Goal: Task Accomplishment & Management: Complete application form

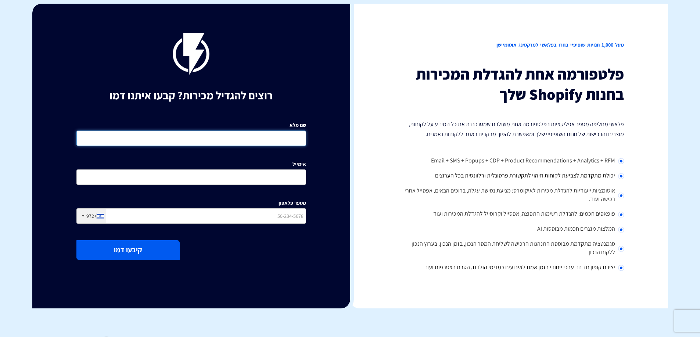
click at [291, 135] on input "שם מלא" at bounding box center [191, 138] width 230 height 15
type input "[PERSON_NAME]"
click at [282, 170] on input "אימייל" at bounding box center [191, 177] width 230 height 15
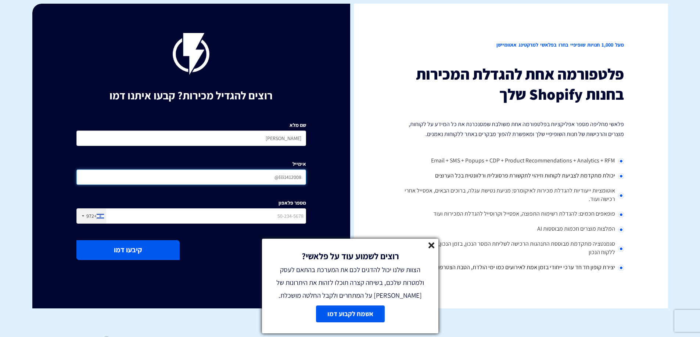
click at [281, 179] on input "lili1412008@" at bounding box center [191, 177] width 230 height 15
click at [273, 179] on input "lili1412008@" at bounding box center [191, 177] width 230 height 15
type input "[EMAIL_ADDRESS][DOMAIN_NAME]"
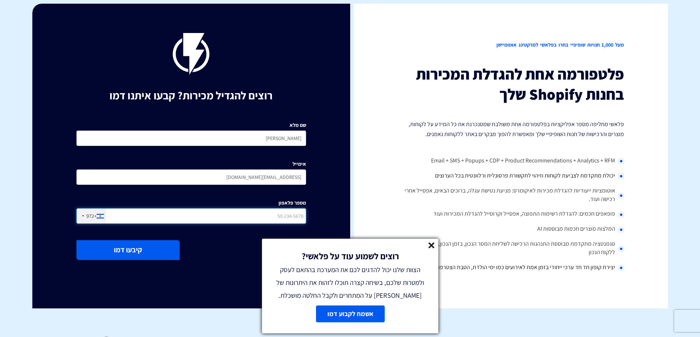
click at [277, 220] on input "מספר פלאפון" at bounding box center [191, 216] width 230 height 15
type input "0544525934"
click at [150, 245] on button "קיבעו דמו" at bounding box center [127, 250] width 103 height 19
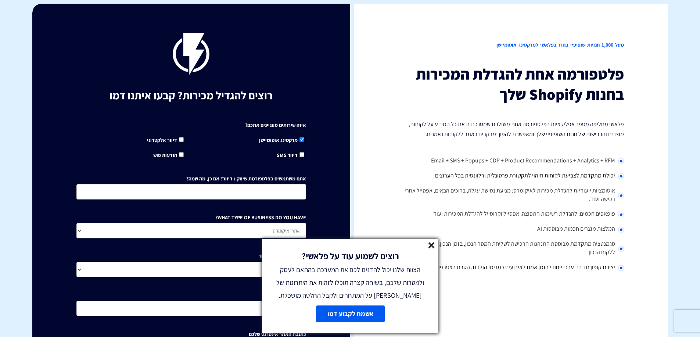
click at [428, 246] on icon at bounding box center [431, 246] width 6 height 6
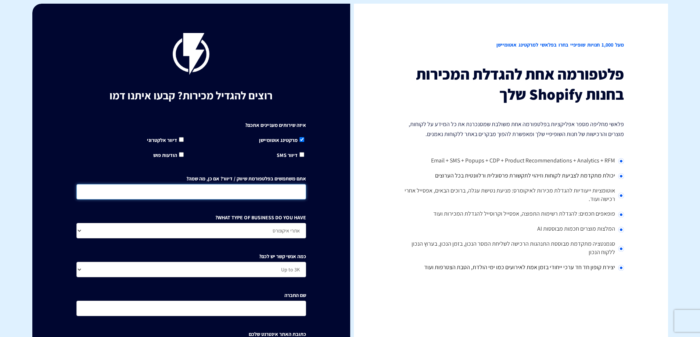
click at [292, 189] on input "אתם משתמשים בפלטפורמת שיווק / דיוור? אם כן, מה שמה?" at bounding box center [191, 191] width 230 height 15
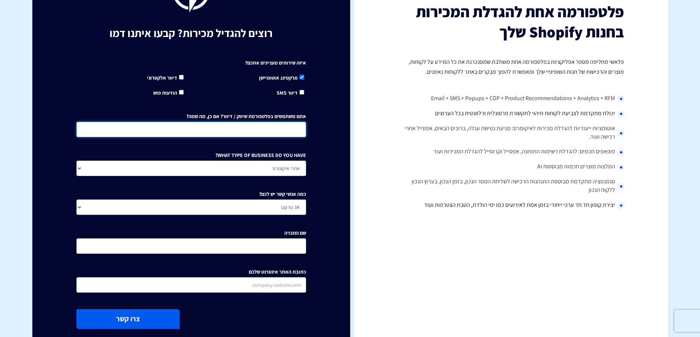
scroll to position [38, 0]
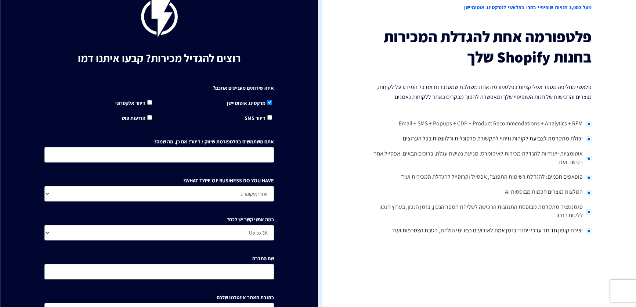
drag, startPoint x: 213, startPoint y: 10, endPoint x: 265, endPoint y: 55, distance: 68.2
click at [265, 55] on h1 "רוצים להגדיל מכירות? קבעו איתנו דמו" at bounding box center [159, 58] width 230 height 12
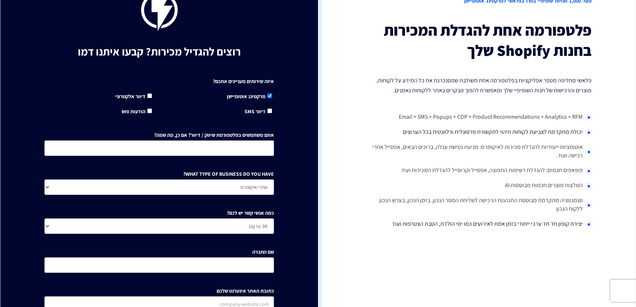
scroll to position [66, 0]
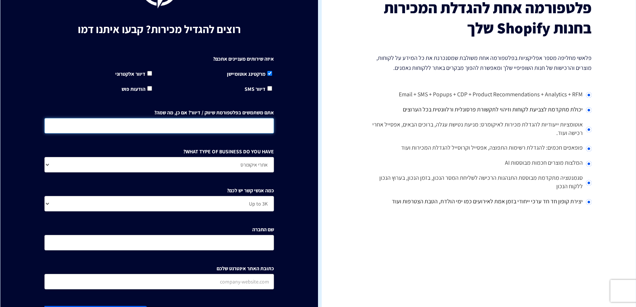
click at [242, 126] on input "אתם משתמשים בפלטפורמת שיווק / דיוור? אם כן, מה שמה?" at bounding box center [159, 125] width 230 height 15
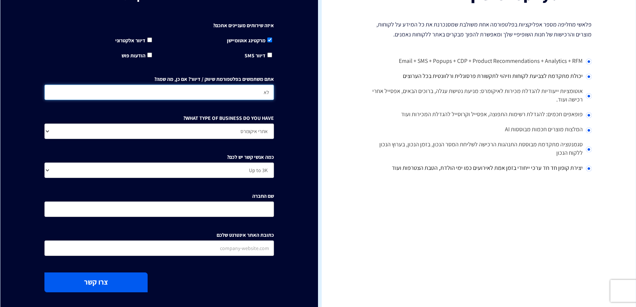
type input "לא"
click at [247, 130] on select "אתרי איקומרס Agency / Freelancer SaaS Other" at bounding box center [159, 130] width 230 height 15
click at [249, 129] on select "אתרי איקומרס Agency / Freelancer SaaS Other" at bounding box center [159, 130] width 230 height 15
click at [258, 129] on select "אתרי איקומרס Agency / Freelancer SaaS Other" at bounding box center [159, 130] width 230 height 15
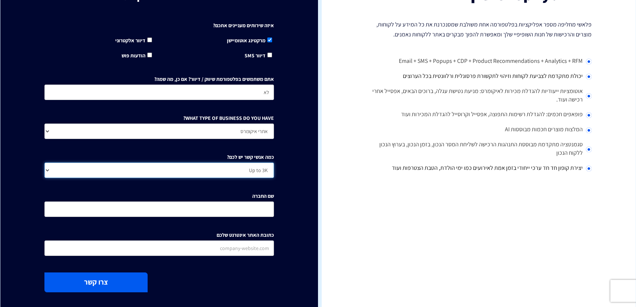
click at [260, 172] on select "Up to 3K 3K-10K 10K-25K 25K-50K 50K-100K 100K-250K 250K-500K 500K-1M 1M+" at bounding box center [159, 169] width 230 height 15
click at [279, 163] on div "רוצים להגדיל מכירות? קבעו איתנו דמו איזה שירותים מעניינים אתכם? מרקטינג אוטומיי…" at bounding box center [159, 113] width 318 height 418
click at [268, 168] on select "Up to 3K 3K-10K 10K-25K 25K-50K 50K-100K 100K-250K 250K-500K 500K-1M 1M+" at bounding box center [159, 169] width 230 height 15
click at [277, 160] on div "איזה שירותים מעניינים אתכם? מרקטינג אוטומיישן דיוור אלקטרוני" at bounding box center [159, 141] width 241 height 248
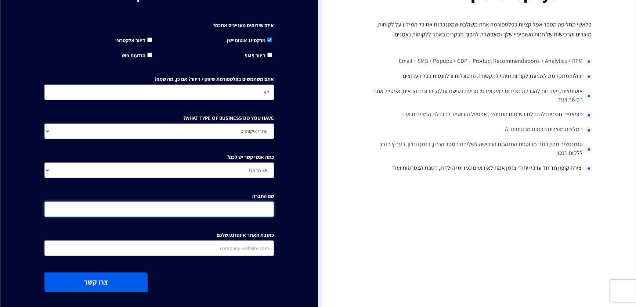
click at [263, 205] on input "שם החברה" at bounding box center [159, 208] width 230 height 15
click at [297, 181] on div "רוצים להגדיל מכירות? קבעו איתנו דמו איזה שירותים מעניינים אתכם? מרקטינג אוטומיי…" at bounding box center [159, 113] width 318 height 418
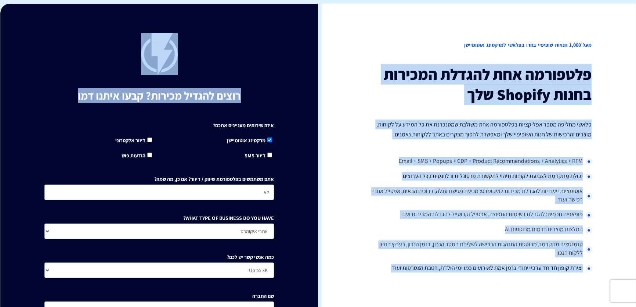
drag, startPoint x: 318, startPoint y: 34, endPoint x: 276, endPoint y: 103, distance: 80.4
click at [276, 103] on div "מעל 1,000 חנויות שופיפיי בחרו בפלאשי למרקטינג אוטומיישן פלטפורמה אחת להגדלת המכ…" at bounding box center [317, 213] width 635 height 418
click at [305, 71] on div "רוצים להגדיל מכירות? קבעו איתנו דמו איזה שירותים מעניינים אתכם? מרקטינג אוטומיי…" at bounding box center [159, 213] width 318 height 418
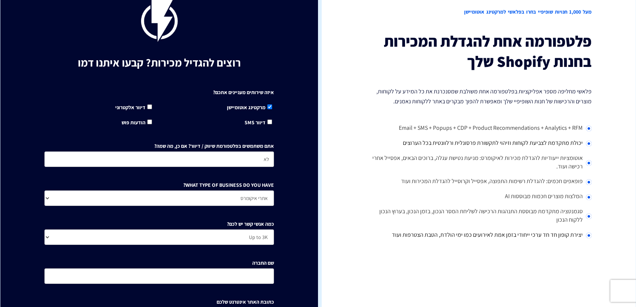
scroll to position [66, 0]
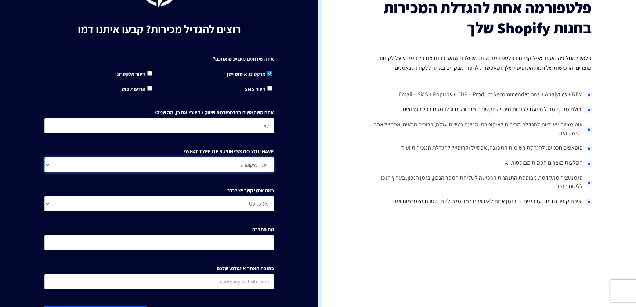
click at [254, 161] on select "אתרי איקומרס Agency / Freelancer SaaS Other" at bounding box center [159, 164] width 230 height 15
click at [257, 165] on select "אתרי איקומרס Agency / Freelancer SaaS Other" at bounding box center [159, 164] width 230 height 15
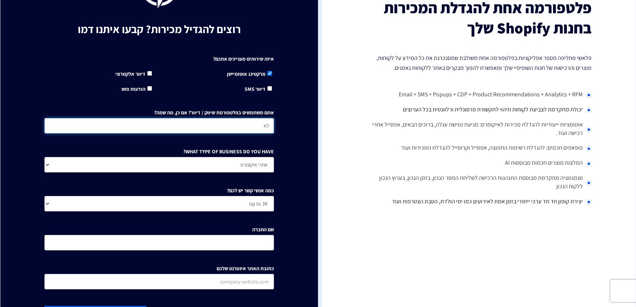
click at [239, 129] on input "לא" at bounding box center [159, 125] width 230 height 15
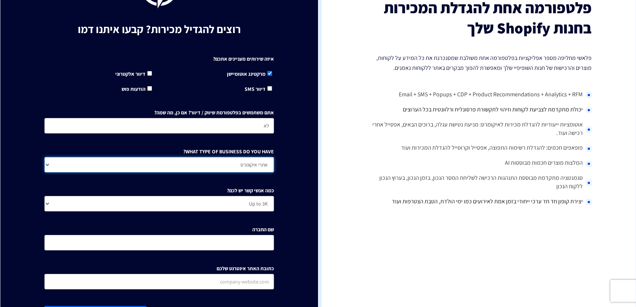
click at [246, 159] on select "אתרי איקומרס Agency / Freelancer SaaS Other" at bounding box center [159, 164] width 230 height 15
click at [256, 161] on select "אתרי איקומרס Agency / Freelancer SaaS Other" at bounding box center [159, 164] width 230 height 15
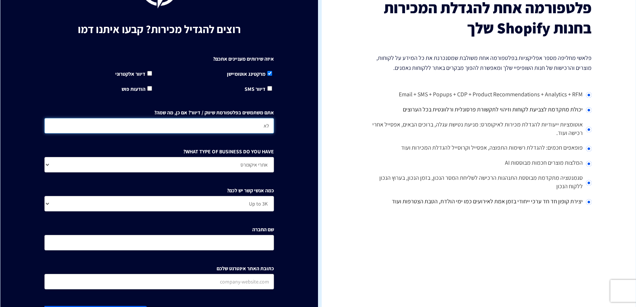
click at [252, 118] on input "לא" at bounding box center [159, 125] width 230 height 15
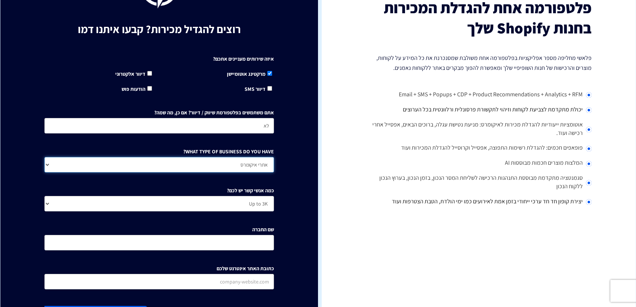
click at [239, 164] on select "אתרי איקומרס Agency / Freelancer SaaS Other" at bounding box center [159, 164] width 230 height 15
select select "Other"
click at [44, 157] on select "אתרי איקומרס Agency / Freelancer SaaS Other" at bounding box center [159, 164] width 230 height 15
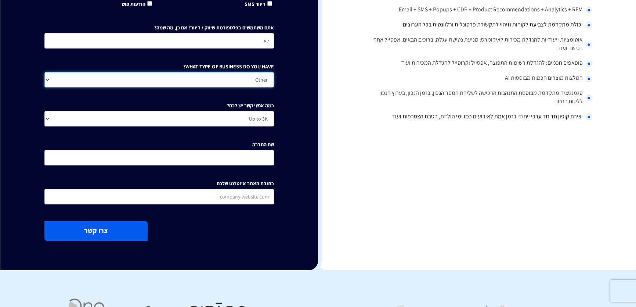
scroll to position [167, 0]
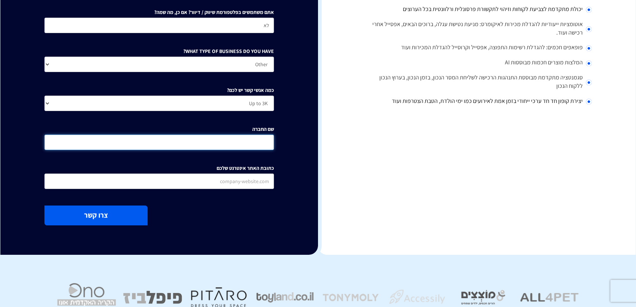
click at [259, 144] on input "שם החברה" at bounding box center [159, 141] width 230 height 15
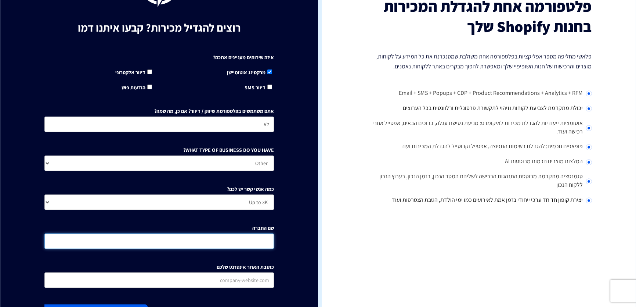
scroll to position [66, 0]
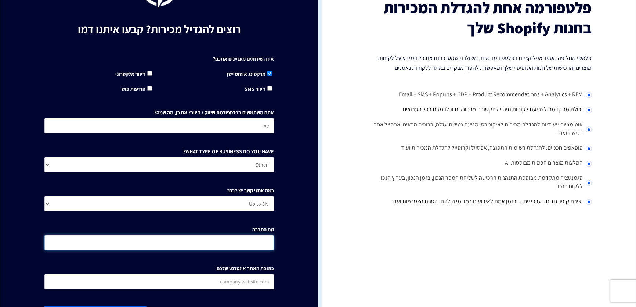
paste input "Earthly"
type input "Earthly"
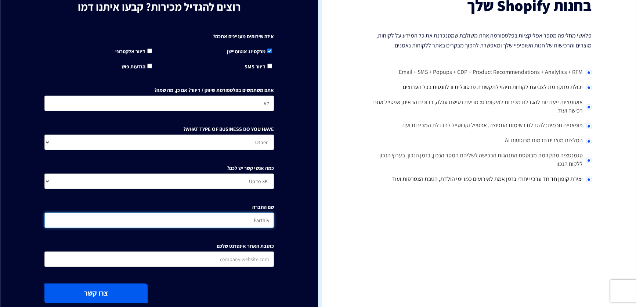
scroll to position [100, 0]
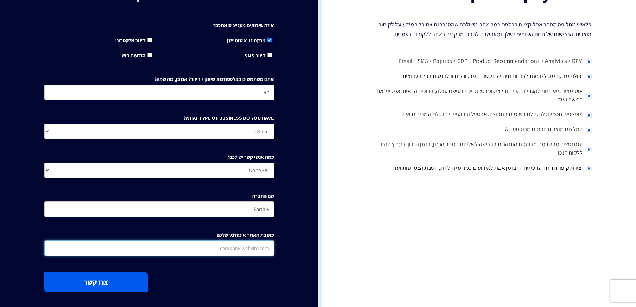
click at [264, 243] on input "כתובת האתר אינטרנט שלכם" at bounding box center [159, 247] width 230 height 15
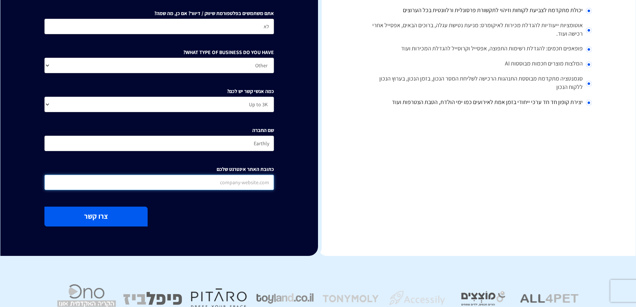
scroll to position [165, 0]
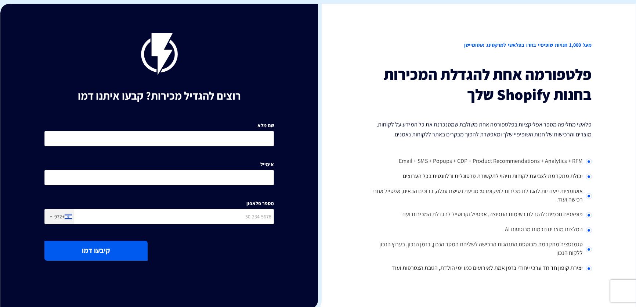
drag, startPoint x: 528, startPoint y: 44, endPoint x: 499, endPoint y: 47, distance: 29.1
click at [528, 44] on h2 "מעל 1,000 חנויות שופיפיי בחרו בפלאשי למרקטינג אוטומיישן" at bounding box center [477, 45] width 230 height 24
click at [480, 45] on h2 "מעל 1,000 חנויות שופיפיי בחרו בפלאשי למרקטינג אוטומיישן" at bounding box center [477, 45] width 230 height 24
click at [254, 140] on input "שם מלא" at bounding box center [159, 138] width 230 height 15
type input "[PERSON_NAME]"
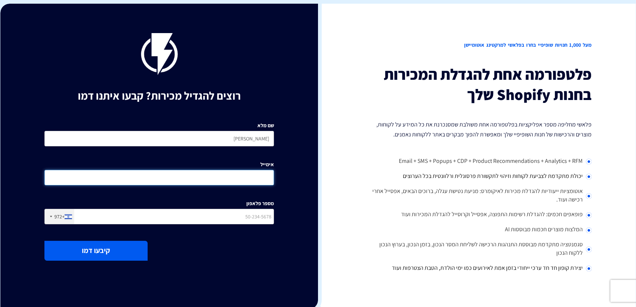
click at [261, 179] on input "אימייל" at bounding box center [159, 177] width 230 height 15
paste input "[EMAIL_ADDRESS][DOMAIN_NAME]"
type input "[EMAIL_ADDRESS][DOMAIN_NAME]"
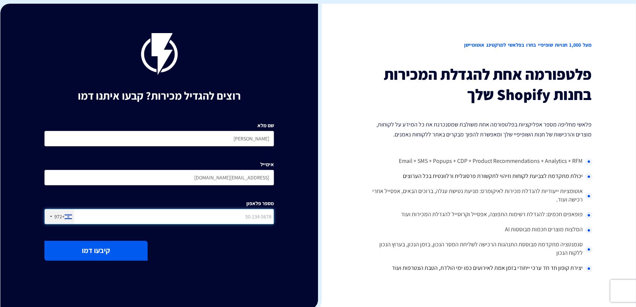
click at [246, 221] on input "מספר פלאפון" at bounding box center [159, 216] width 230 height 15
type input "0544525934"
click at [138, 250] on button "קיבעו דמו" at bounding box center [95, 250] width 103 height 19
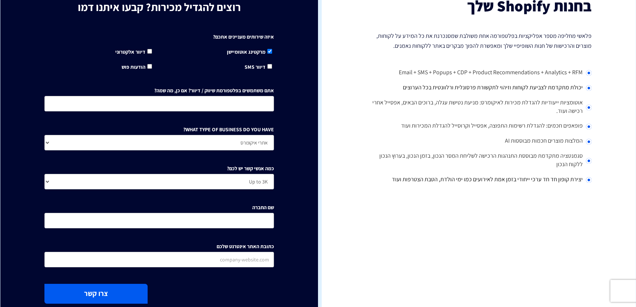
scroll to position [100, 0]
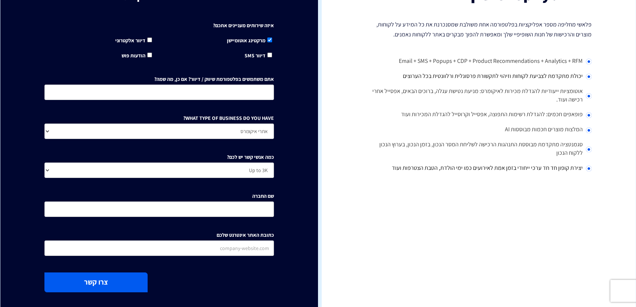
drag, startPoint x: 0, startPoint y: 1, endPoint x: 283, endPoint y: 88, distance: 295.7
click at [283, 88] on div "רוצים להגדיל מכירות? קבעו איתנו דמו איזה שירותים מעניינים אתכם? מרקטינג אוטומיי…" at bounding box center [159, 113] width 318 height 418
click at [264, 95] on input "אתם משתמשים בפלטפורמת שיווק / דיוור? אם כן, מה שמה?" at bounding box center [159, 91] width 230 height 15
click at [274, 70] on div "אתם משתמשים בפלטפורמת שיווק / דיוור? אם כן, מה שמה?" at bounding box center [159, 85] width 230 height 30
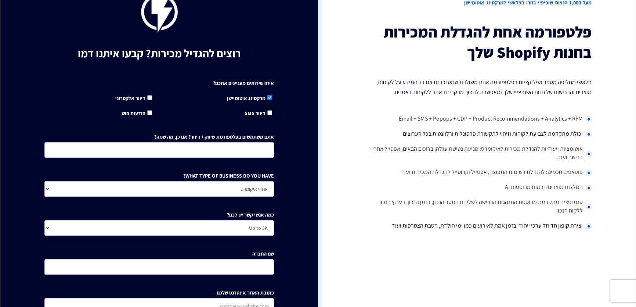
scroll to position [33, 0]
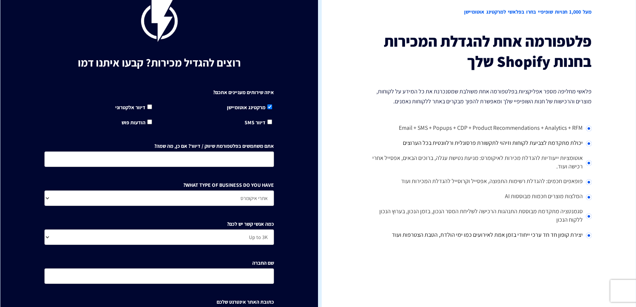
click at [590, 129] on li "Email + SMS + Popups + CDP + Product Recommendations + Analytics + RFM" at bounding box center [477, 128] width 230 height 15
click at [589, 140] on li "יכולת מתקדמת לצביעת לקוחות וזיהוי לתקשורת פרסונלית ורלוונטית בכל הערוצים" at bounding box center [477, 143] width 230 height 15
drag, startPoint x: 588, startPoint y: 144, endPoint x: 586, endPoint y: 155, distance: 11.6
click at [587, 152] on ul "Email + SMS + Popups + CDP + Product Recommendations + Analytics + RFM יכולת מת…" at bounding box center [477, 182] width 230 height 122
drag, startPoint x: 595, startPoint y: 180, endPoint x: 590, endPoint y: 181, distance: 4.5
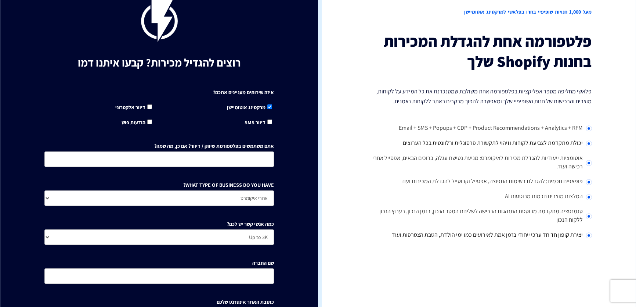
click at [591, 183] on div "מעל 1,000 חנויות שופיפיי בחרו בפלאשי למרקטינג אוטומיישן פלטפורמה אחת להגדלת המכ…" at bounding box center [477, 180] width 318 height 418
drag, startPoint x: 217, startPoint y: 90, endPoint x: 275, endPoint y: 92, distance: 58.1
click at [275, 92] on div "איזה שירותים מעניינים אתכם? מרקטינג אוטומיישן דיוור אלקטרוני" at bounding box center [159, 207] width 241 height 248
click at [148, 107] on input "דיוור אלקטרוני" at bounding box center [149, 106] width 5 height 5
checkbox input "true"
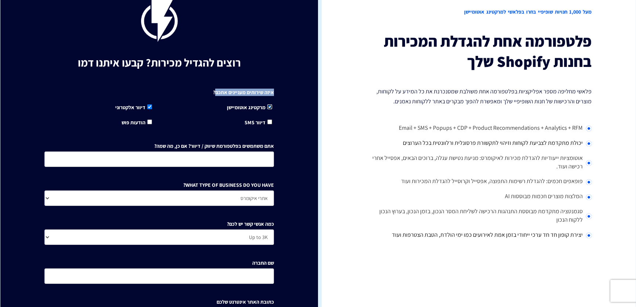
click at [271, 107] on input "מרקטינג אוטומיישן" at bounding box center [269, 106] width 5 height 5
click at [270, 106] on input "מרקטינג אוטומיישן" at bounding box center [269, 106] width 5 height 5
checkbox input "true"
click at [271, 95] on div "איזה שירותים מעניינים אתכם? מרקטינג אוטומיישן דיוור אלקטרוני" at bounding box center [159, 105] width 230 height 44
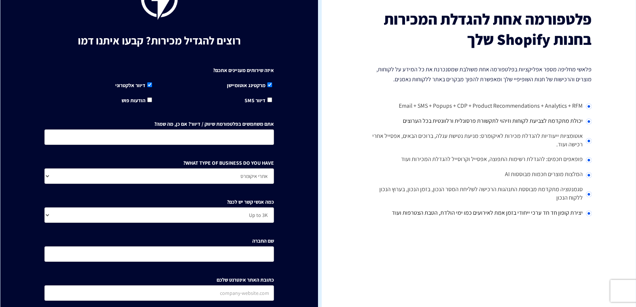
scroll to position [66, 0]
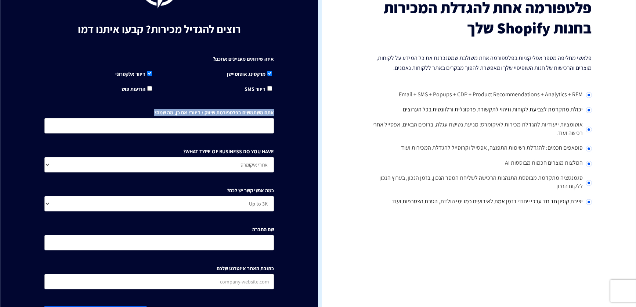
drag, startPoint x: 156, startPoint y: 110, endPoint x: 273, endPoint y: 112, distance: 116.8
click at [273, 112] on label "אתם משתמשים בפלטפורמת שיווק / דיוור? אם כן, מה שמה?" at bounding box center [214, 112] width 120 height 7
copy label "אתם משתמשים בפלטפורמת שיווק / דיוור? אם כן, מה שמה?"
click at [246, 167] on select "אתרי איקומרס Agency / Freelancer SaaS Other" at bounding box center [159, 164] width 230 height 15
click at [247, 165] on select "אתרי איקומרס Agency / Freelancer SaaS Other" at bounding box center [159, 164] width 230 height 15
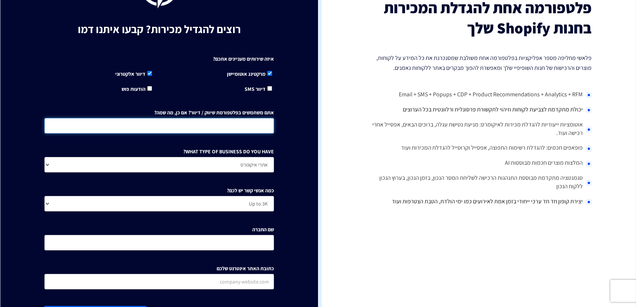
click at [252, 126] on input "אתם משתמשים בפלטפורמת שיווק / דיוור? אם כן, מה שמה?" at bounding box center [159, 125] width 230 height 15
paste input "אין לי פלטפורמת שיווק או דיוור משלי"
type input "אין לי פלטפורמת שיווק או דיוור משלי"
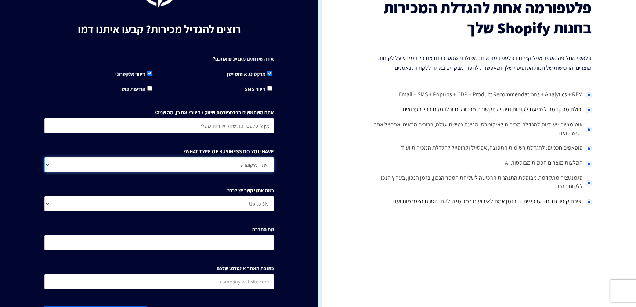
click at [226, 163] on select "אתרי איקומרס Agency / Freelancer SaaS Other" at bounding box center [159, 164] width 230 height 15
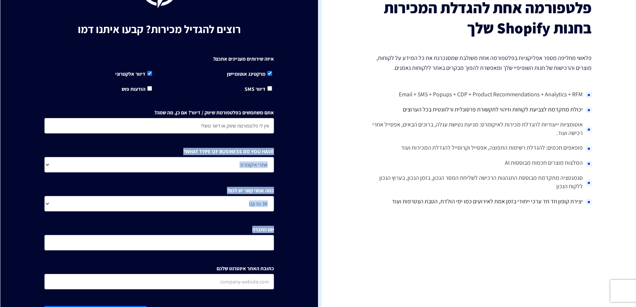
drag, startPoint x: 279, startPoint y: 149, endPoint x: 216, endPoint y: 182, distance: 70.8
click at [189, 209] on div "איזה שירותים מעניינים אתכם? מרקטינג אוטומיישן דיוור אלקטרוני" at bounding box center [159, 174] width 241 height 248
click at [233, 169] on select "אתרי איקומרס Agency / Freelancer SaaS Other" at bounding box center [159, 164] width 230 height 15
drag, startPoint x: 279, startPoint y: 148, endPoint x: 263, endPoint y: 180, distance: 35.6
click at [263, 180] on div "רוצים להגדיל מכירות? קבעו איתנו דמו איזה שירותים מעניינים אתכם? מרקטינג אוטומיי…" at bounding box center [159, 146] width 318 height 418
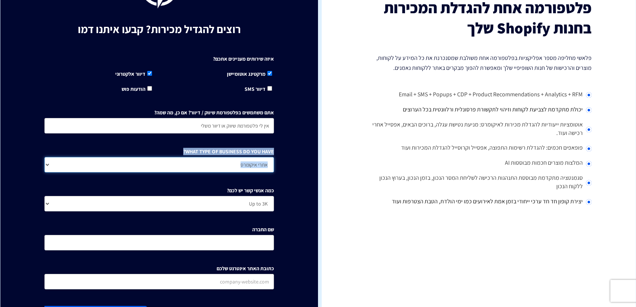
click at [272, 161] on select "אתרי איקומרס Agency / Freelancer SaaS Other" at bounding box center [159, 164] width 230 height 15
click at [253, 162] on select "אתרי איקומרס Agency / Freelancer SaaS Other" at bounding box center [159, 164] width 230 height 15
click at [235, 166] on select "אתרי איקומרס Agency / Freelancer SaaS Other" at bounding box center [159, 164] width 230 height 15
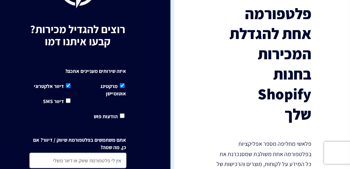
drag, startPoint x: 370, startPoint y: 9, endPoint x: 137, endPoint y: 70, distance: 241.5
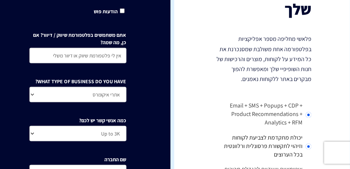
scroll to position [195, 0]
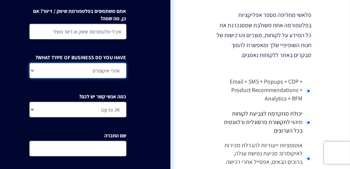
click at [106, 69] on select "אתרי איקומרס Agency / Freelancer SaaS Other" at bounding box center [77, 70] width 97 height 15
click at [113, 71] on select "אתרי איקומרס Agency / Freelancer SaaS Other" at bounding box center [77, 70] width 97 height 15
click at [29, 63] on select "אתרי איקומרס Agency / Freelancer SaaS Other" at bounding box center [77, 70] width 97 height 15
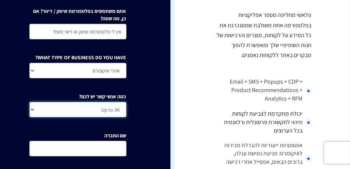
click at [114, 108] on select "Up to 3K 3K-10K 10K-25K 25K-50K 50K-100K 100K-250K 250K-500K 500K-1M 1M+" at bounding box center [77, 109] width 97 height 15
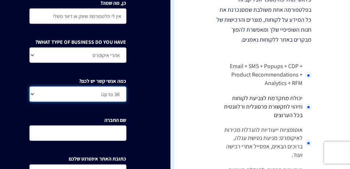
scroll to position [232, 0]
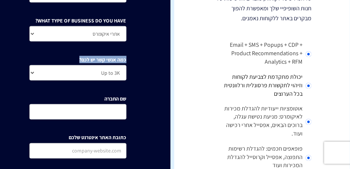
drag, startPoint x: 79, startPoint y: 57, endPoint x: 127, endPoint y: 58, distance: 47.8
click at [127, 58] on div "איזה שירותים מעניינים אתכם? מרקטינג אוטומיישן דיוור אלקטרוני" at bounding box center [78, 32] width 108 height 271
copy label "כמה אנשי קשר יש לכם?"
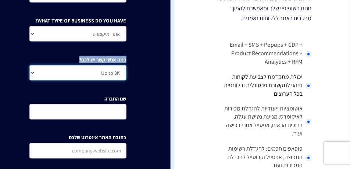
click at [109, 76] on select "Up to 3K 3K-10K 10K-25K 25K-50K 50K-100K 100K-250K 250K-500K 500K-1M 1M+" at bounding box center [77, 72] width 97 height 15
click at [109, 74] on select "Up to 3K 3K-10K 10K-25K 25K-50K 50K-100K 100K-250K 250K-500K 500K-1M 1M+" at bounding box center [77, 72] width 97 height 15
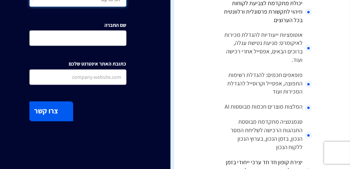
scroll to position [324, 0]
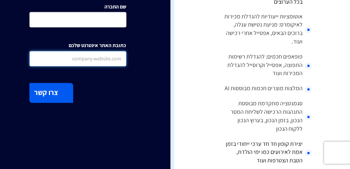
click at [115, 59] on input "כתובת האתר אינטרנט שלכם" at bounding box center [77, 58] width 97 height 15
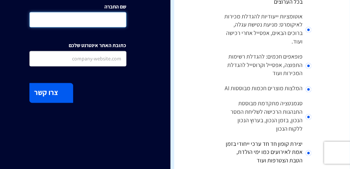
click at [120, 26] on input "שם החברה" at bounding box center [77, 19] width 97 height 15
paste input "EcoZen"
type input "EcoZen"
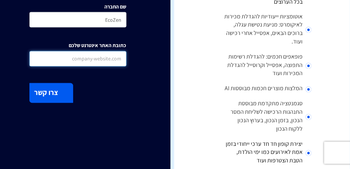
click at [119, 57] on input "כתובת האתר אינטרנט שלכם" at bounding box center [77, 58] width 97 height 15
paste input "EcoZen"
type input "EcoZen"
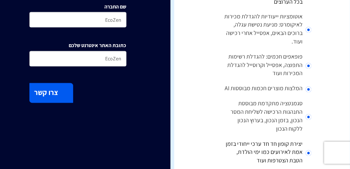
click at [68, 95] on button "צרו קשר" at bounding box center [51, 92] width 44 height 19
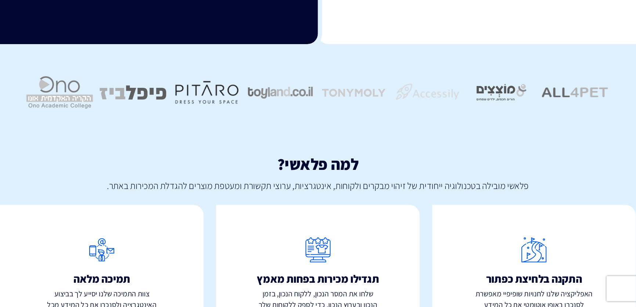
scroll to position [342, 0]
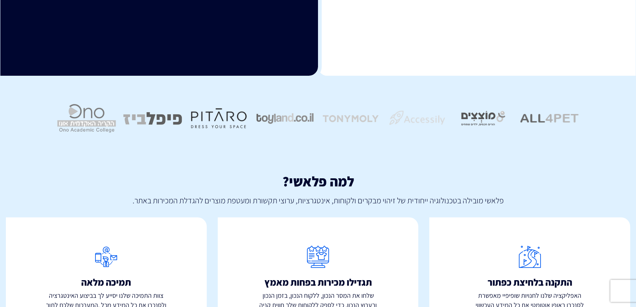
drag, startPoint x: 10, startPoint y: 0, endPoint x: 283, endPoint y: 64, distance: 280.6
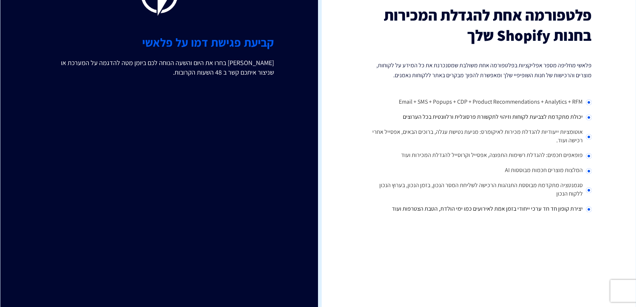
scroll to position [0, 0]
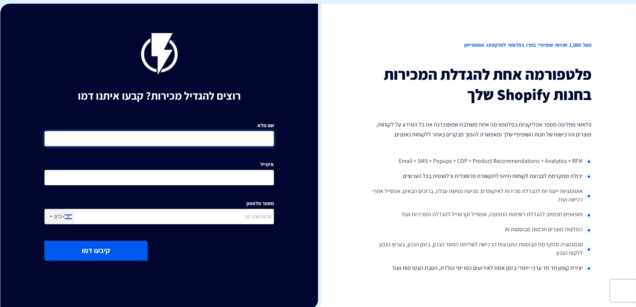
click at [271, 136] on input "שם מלא" at bounding box center [159, 138] width 230 height 15
type input "[PERSON_NAME]"
click at [255, 188] on div "שם מלא לילייה איוונוב אימייל מספר פלאפון +972 United States +1 United Kingdom +…" at bounding box center [159, 174] width 241 height 117
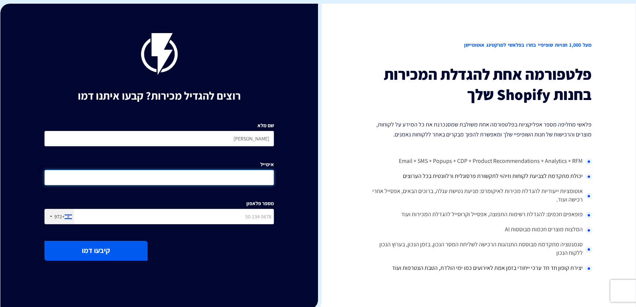
click at [254, 180] on input "אימייל" at bounding box center [159, 177] width 230 height 15
paste input "[EMAIL_ADDRESS][DOMAIN_NAME]"
type input "[EMAIL_ADDRESS][DOMAIN_NAME]"
click at [237, 227] on div "שם מלא לילייה איוונוב אימייל lili1412008@gmail.com מספר פלאפון +972 United Stat…" at bounding box center [159, 174] width 241 height 117
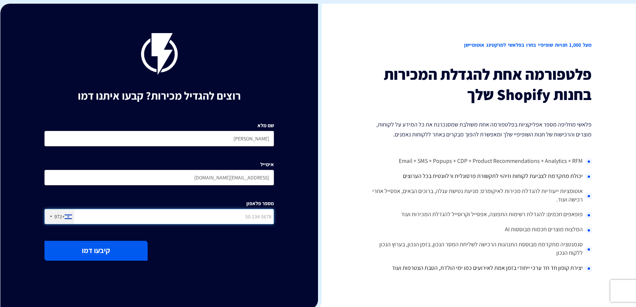
click at [238, 221] on input "מספר פלאפון" at bounding box center [159, 216] width 230 height 15
type input "0544525934"
click at [129, 253] on button "קיבעו דמו" at bounding box center [95, 250] width 103 height 19
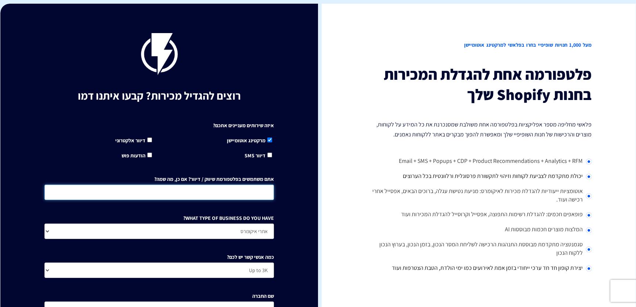
click at [245, 194] on input "אתם משתמשים בפלטפורמת שיווק / דיוור? אם כן, מה שמה?" at bounding box center [159, 191] width 230 height 15
type input "לא"
click at [147, 139] on input "דיוור אלקטרוני" at bounding box center [149, 139] width 5 height 5
checkbox input "true"
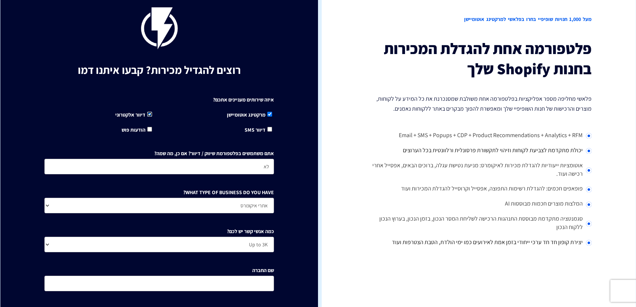
scroll to position [33, 0]
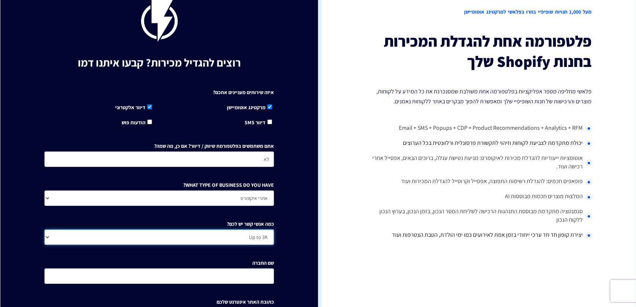
click at [250, 237] on select "Up to 3K 3K-10K 10K-25K 25K-50K 50K-100K 100K-250K 250K-500K 500K-1M 1M+" at bounding box center [159, 236] width 230 height 15
click at [250, 236] on select "Up to 3K 3K-10K 10K-25K 25K-50K 50K-100K 100K-250K 250K-500K 500K-1M 1M+" at bounding box center [159, 236] width 230 height 15
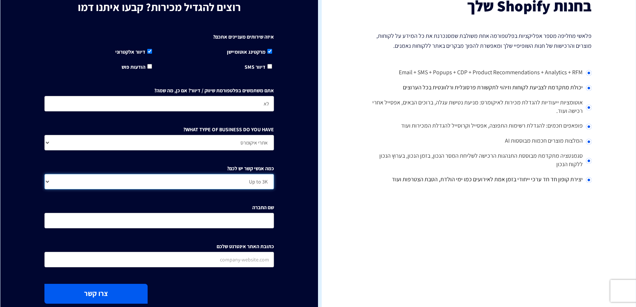
scroll to position [100, 0]
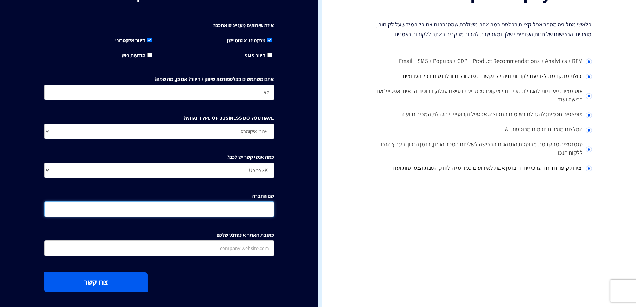
click at [247, 209] on input "שם החברה" at bounding box center [159, 208] width 230 height 15
paste input "EcoZen"
type input "EcoZen"
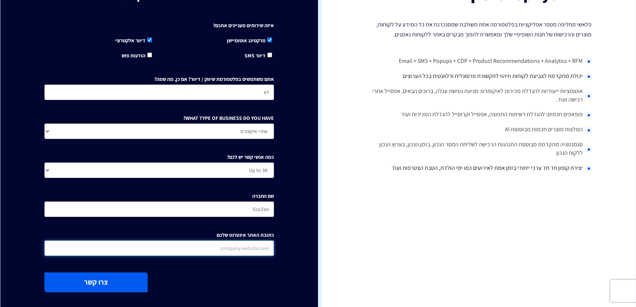
click at [246, 246] on input "כתובת האתר אינטרנט שלכם" at bounding box center [159, 247] width 230 height 15
paste input "EcoZen"
type input "EcoZen"
click at [97, 277] on button "צרו קשר" at bounding box center [95, 281] width 103 height 19
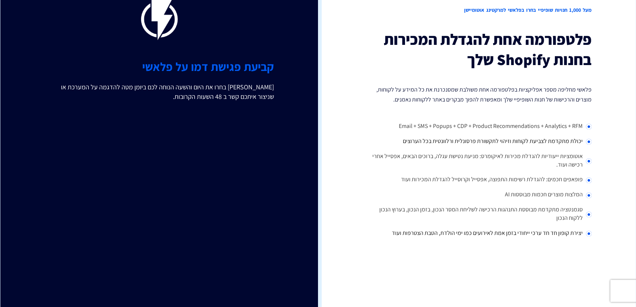
scroll to position [0, 0]
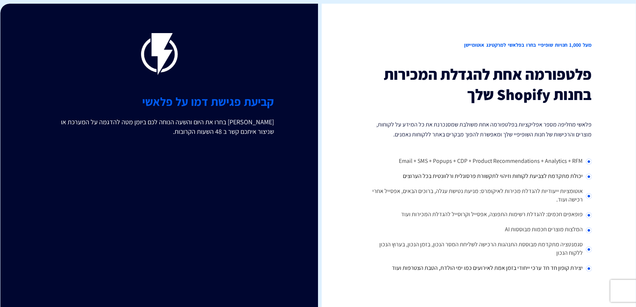
click at [611, 19] on div "מעל 1,000 חנויות שופיפיי בחרו בפלאשי למרקטינג אוטומיישן פלטפורמה אחת להגדלת המכ…" at bounding box center [477, 210] width 318 height 413
drag, startPoint x: 489, startPoint y: 21, endPoint x: 441, endPoint y: 22, distance: 48.5
click at [482, 21] on div "מעל 1,000 חנויות שופיפיי בחרו בפלאשי למרקטינג אוטומיישן פלטפורמה אחת להגדלת המכ…" at bounding box center [477, 210] width 318 height 413
drag, startPoint x: 417, startPoint y: 28, endPoint x: 370, endPoint y: 29, distance: 47.0
click at [407, 29] on div "מעל 1,000 חנויות שופיפיי בחרו בפלאשי למרקטינג אוטומיישן פלטפורמה אחת להגדלת המכ…" at bounding box center [477, 210] width 318 height 413
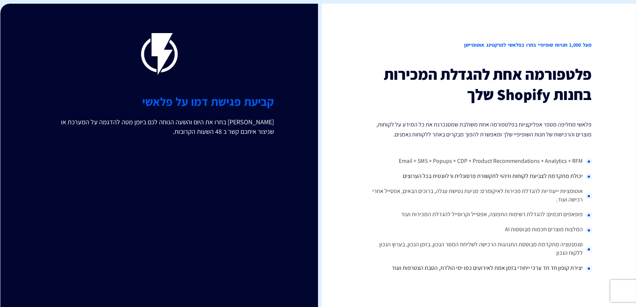
drag, startPoint x: 256, startPoint y: 76, endPoint x: 219, endPoint y: 77, distance: 37.1
click at [253, 76] on div "רוצים להגדיל מכירות? קבעו איתנו דמו קביעת פגישת דמו על פלאשי אנא בחרו את היום ו…" at bounding box center [159, 210] width 318 height 413
click at [207, 80] on div "רוצים להגדיל מכירות? קבעו איתנו דמו קביעת פגישת דמו על פלאשי אנא בחרו את היום ו…" at bounding box center [159, 210] width 318 height 413
click at [187, 87] on h2 "קביעת פגישת דמו על פלאשי" at bounding box center [159, 101] width 230 height 31
click at [143, 51] on img at bounding box center [159, 54] width 37 height 42
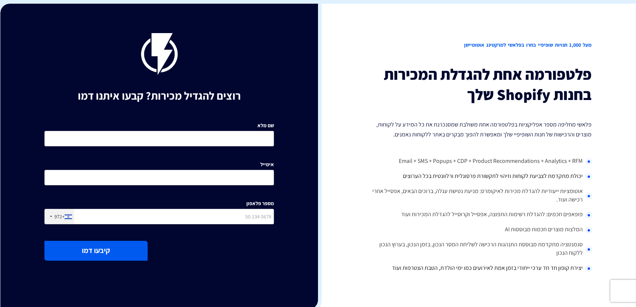
click at [517, 45] on h2 "מעל 1,000 חנויות שופיפיי בחרו בפלאשי למרקטינג אוטומיישן" at bounding box center [477, 45] width 230 height 24
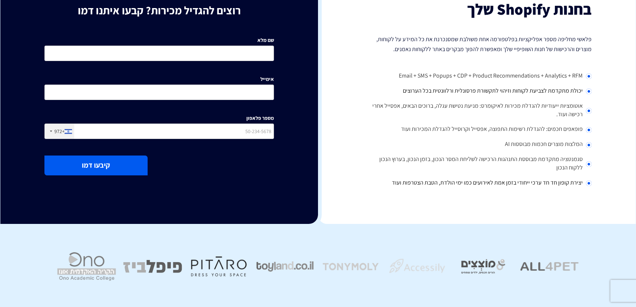
scroll to position [66, 0]
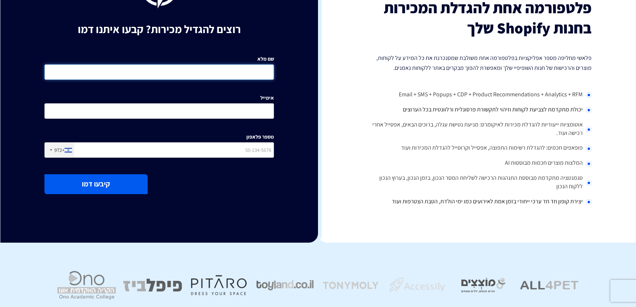
click at [260, 72] on input "שם מלא" at bounding box center [159, 71] width 230 height 15
type input "[PERSON_NAME]"
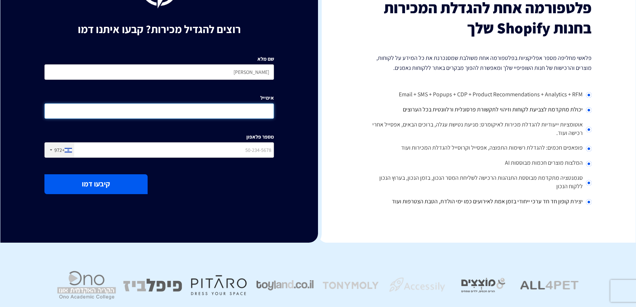
click at [257, 112] on input "אימייל" at bounding box center [159, 110] width 230 height 15
paste input "[EMAIL_ADDRESS][DOMAIN_NAME]"
type input "[EMAIL_ADDRESS][DOMAIN_NAME]"
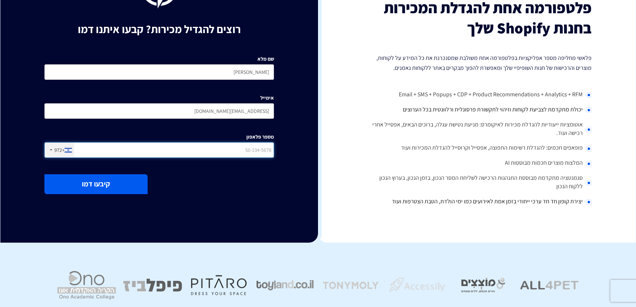
click at [238, 150] on input "מספר פלאפון" at bounding box center [159, 149] width 230 height 15
type input "0544525934"
click at [124, 189] on button "קיבעו דמו" at bounding box center [95, 183] width 103 height 19
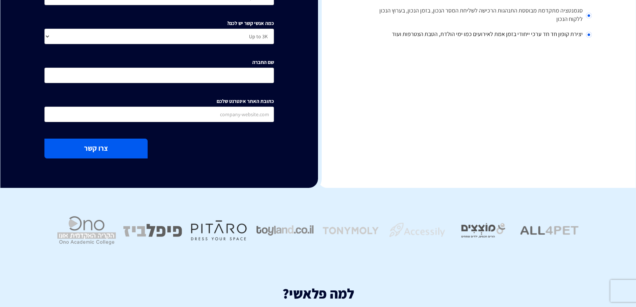
scroll to position [200, 0]
